Goal: Navigation & Orientation: Find specific page/section

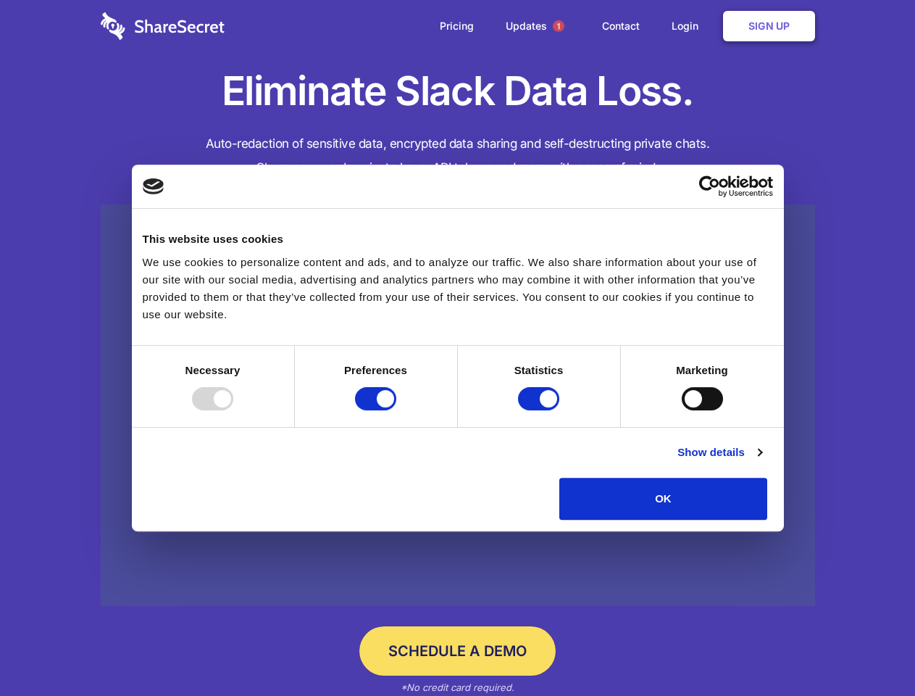
click at [233, 410] on div at bounding box center [212, 398] width 41 height 23
click at [396, 410] on input "Preferences" at bounding box center [375, 398] width 41 height 23
checkbox input "false"
click at [541, 410] on input "Statistics" at bounding box center [538, 398] width 41 height 23
checkbox input "false"
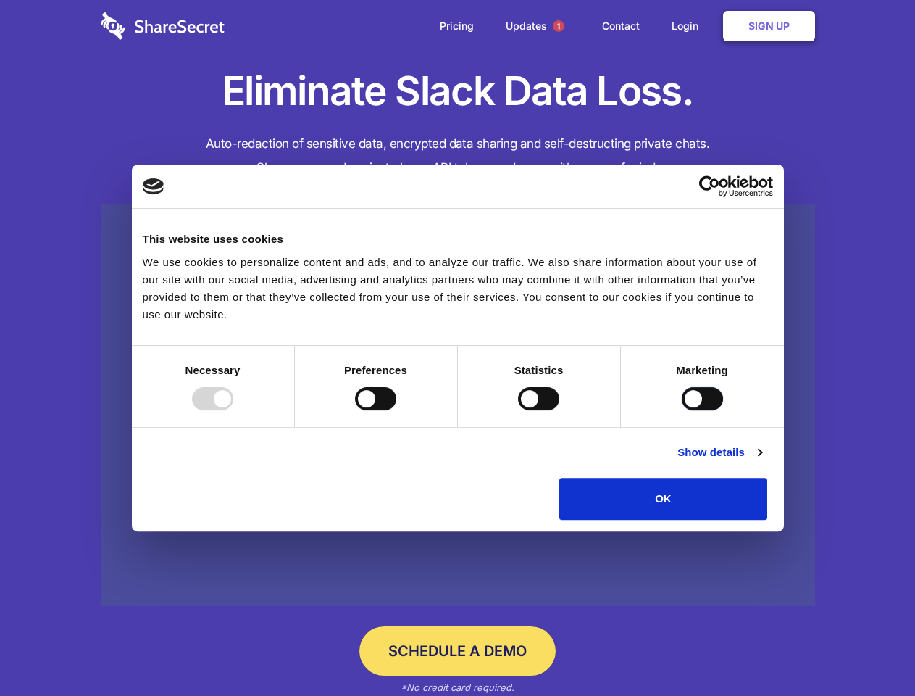
click at [682, 410] on input "Marketing" at bounding box center [702, 398] width 41 height 23
checkbox input "true"
click at [762, 461] on link "Show details" at bounding box center [720, 452] width 84 height 17
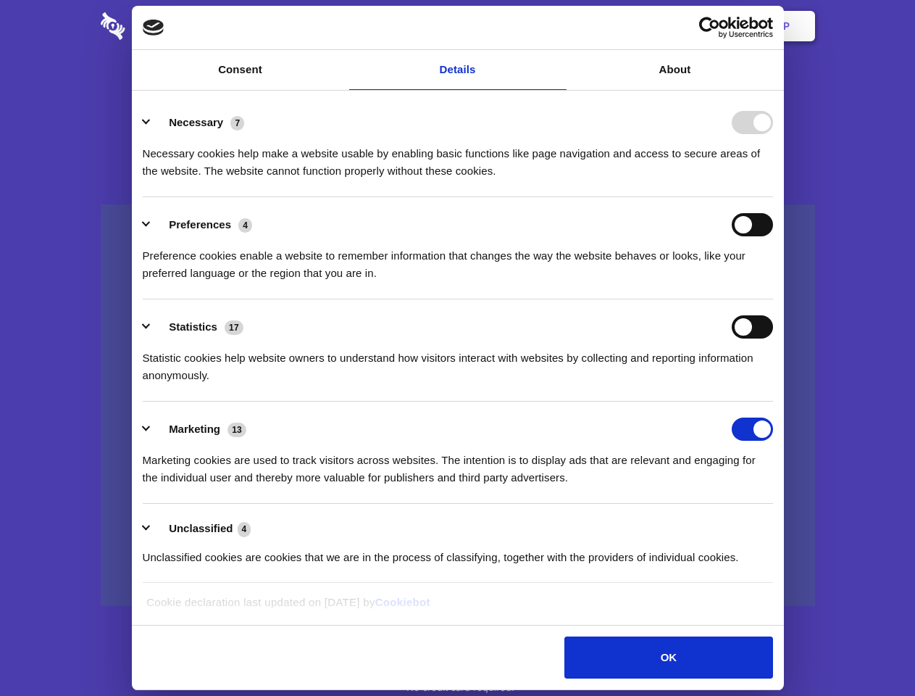
click at [773, 197] on li "Necessary 7 Necessary cookies help make a website usable by enabling basic func…" at bounding box center [458, 146] width 631 height 102
click at [558, 26] on span "1" at bounding box center [559, 26] width 12 height 12
